Goal: Find specific page/section: Find specific page/section

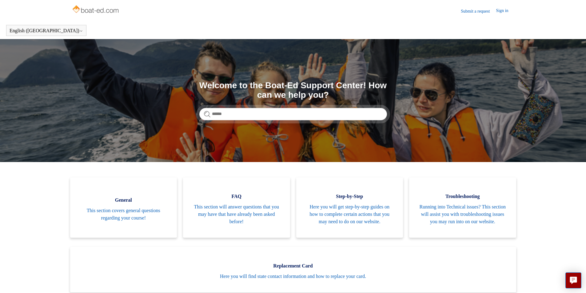
click at [501, 9] on link "Sign in" at bounding box center [505, 10] width 18 height 7
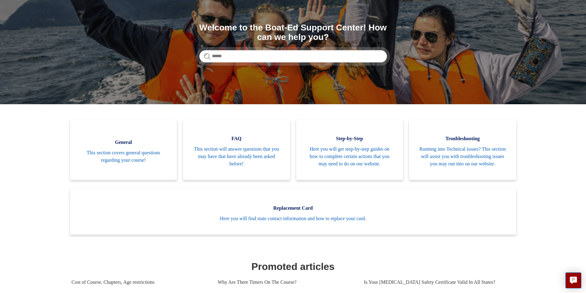
scroll to position [62, 0]
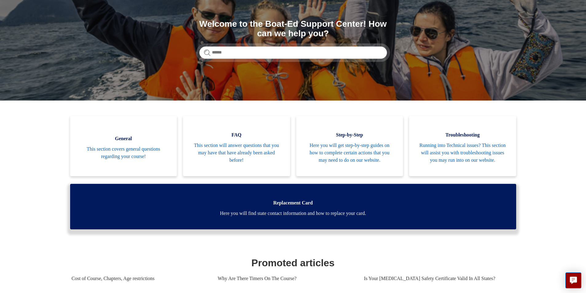
click at [304, 207] on span "Replacement Card" at bounding box center [293, 202] width 428 height 7
